Goal: Find specific page/section: Find specific page/section

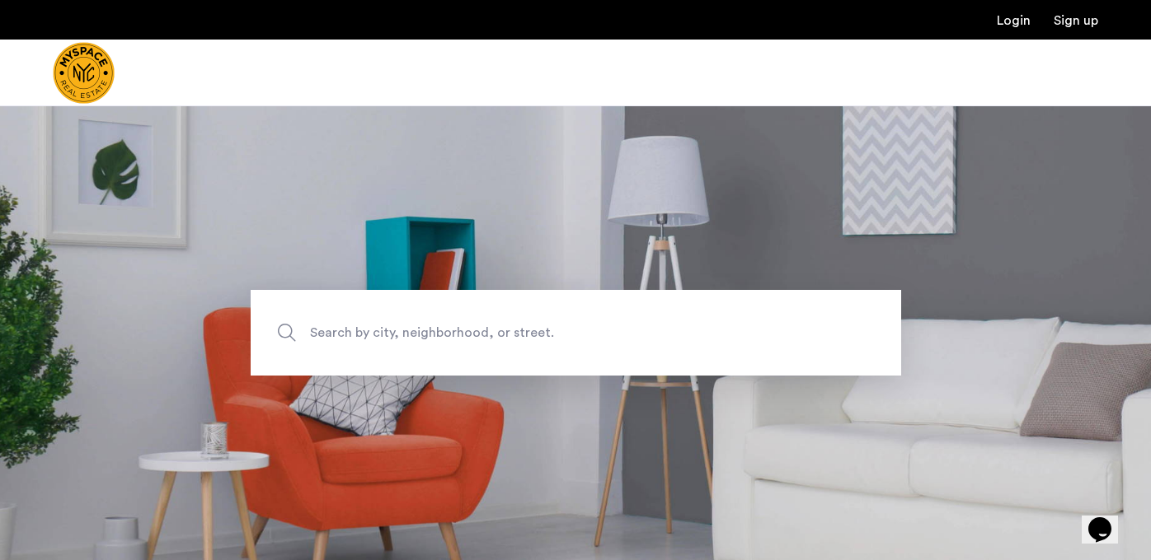
click at [580, 326] on span "Search by city, neighborhood, or street." at bounding box center [537, 333] width 455 height 22
click at [580, 326] on input "Search by city, neighborhood, or street." at bounding box center [576, 333] width 650 height 86
click at [449, 340] on input "Search by city, neighborhood, or street." at bounding box center [576, 333] width 650 height 86
click at [494, 342] on input "Search by city, neighborhood, or street." at bounding box center [576, 333] width 650 height 86
click at [65, 65] on img "Cazamio Logo" at bounding box center [84, 73] width 62 height 62
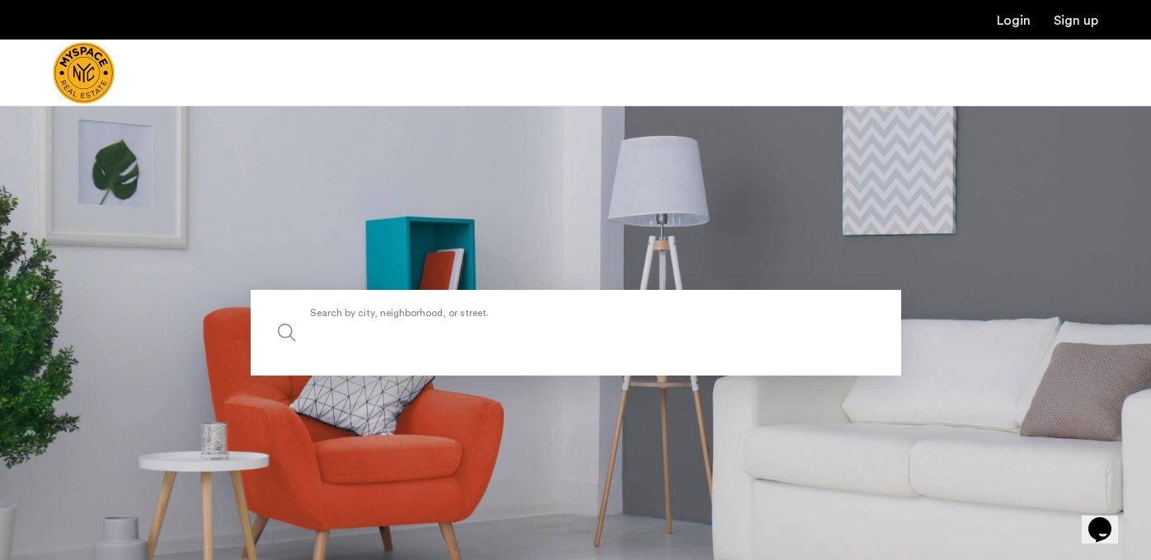
click at [578, 312] on label "Search by city, neighborhood, or street." at bounding box center [576, 333] width 650 height 86
click at [578, 312] on input "Search by city, neighborhood, or street." at bounding box center [576, 333] width 650 height 86
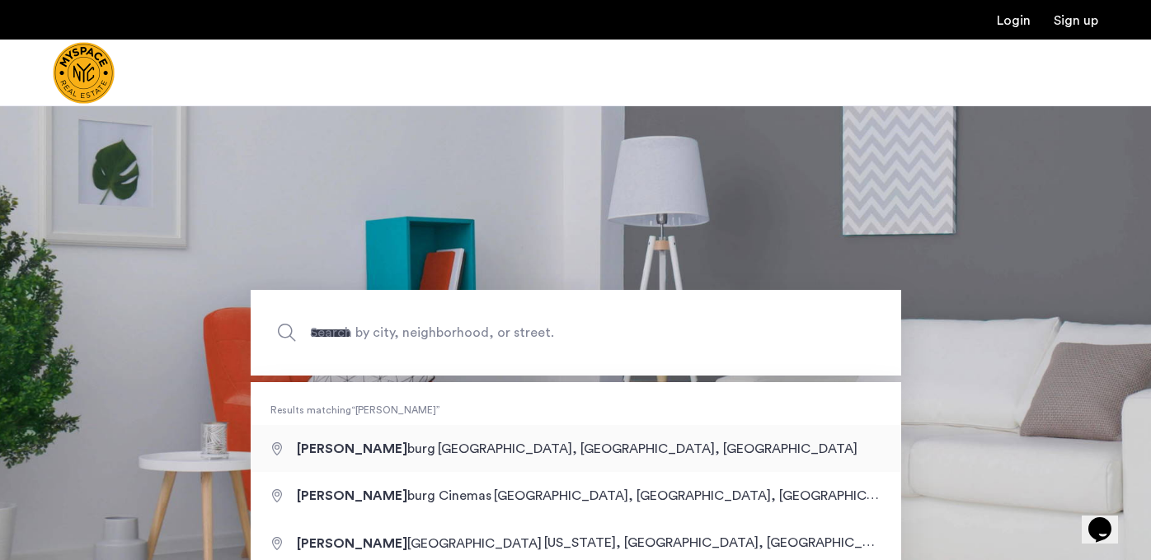
type input "**********"
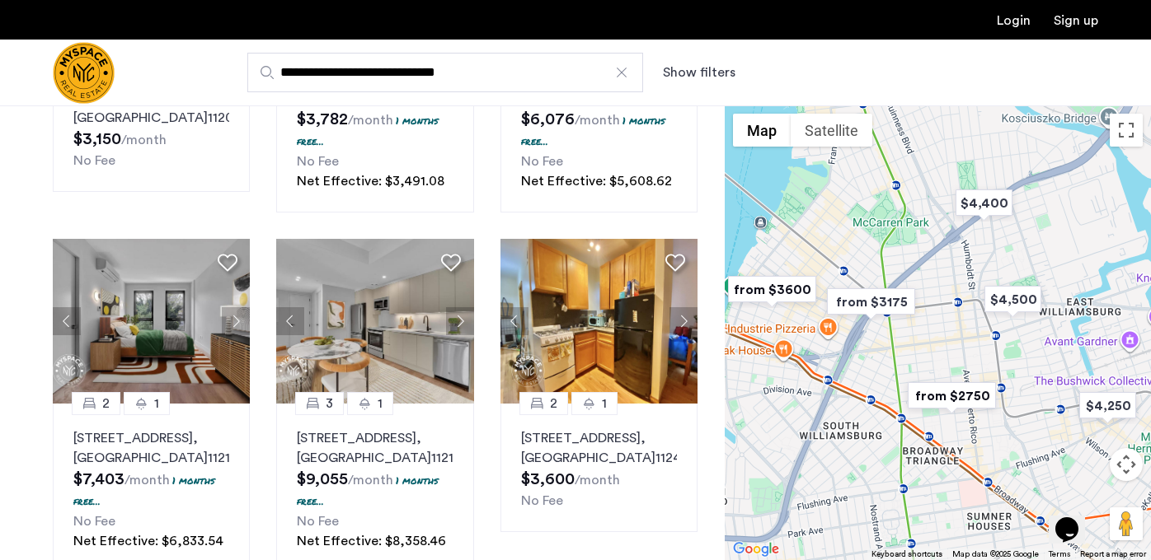
scroll to position [382, 0]
